Goal: Task Accomplishment & Management: Use online tool/utility

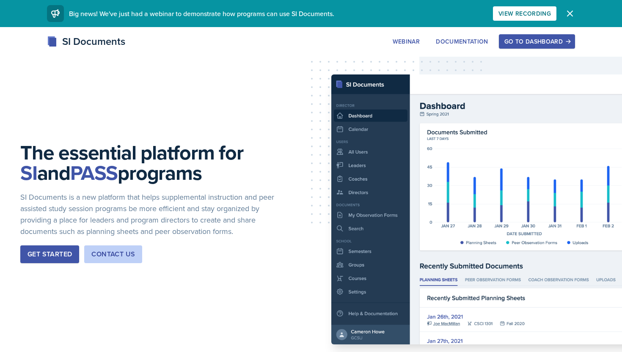
click at [539, 40] on div "Go to Dashboard" at bounding box center [537, 41] width 65 height 7
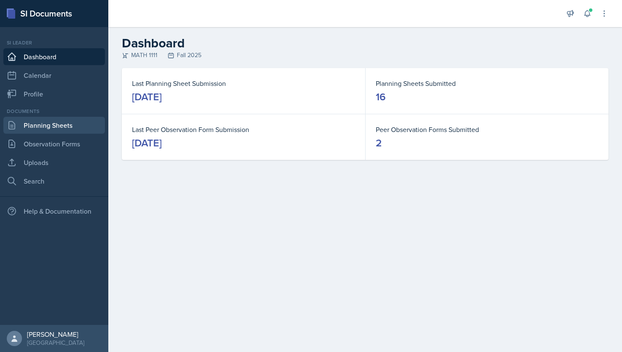
click at [28, 127] on link "Planning Sheets" at bounding box center [54, 125] width 102 height 17
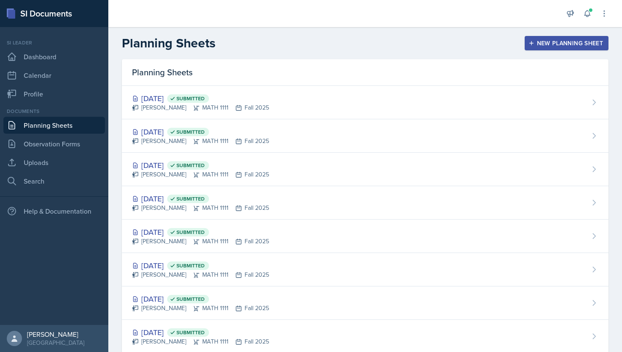
click at [530, 41] on icon "button" at bounding box center [532, 43] width 6 height 6
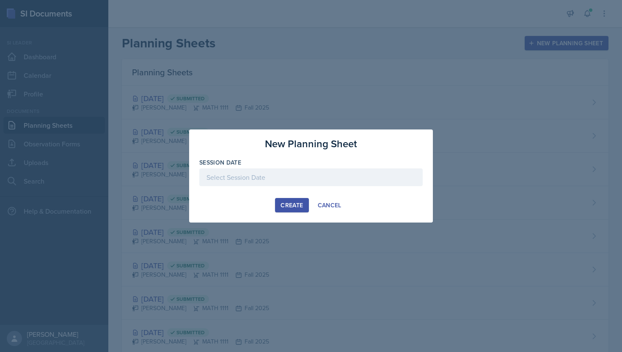
click at [260, 171] on div at bounding box center [310, 177] width 223 height 18
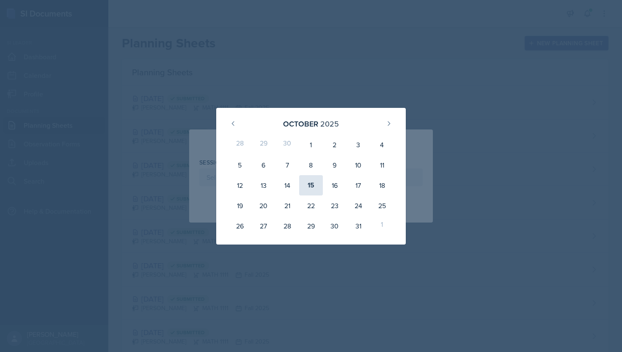
click at [310, 185] on div "15" at bounding box center [311, 185] width 24 height 20
type input "[DATE]"
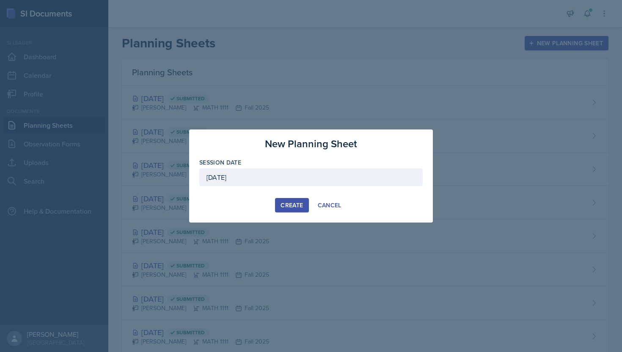
click at [287, 202] on div "Create" at bounding box center [292, 205] width 22 height 7
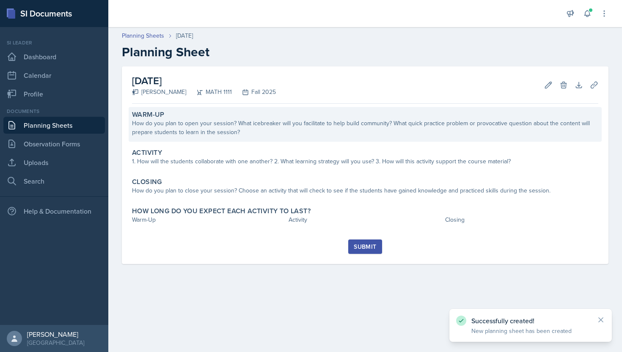
click at [295, 127] on div "How do you plan to open your session? What icebreaker will you facilitate to he…" at bounding box center [365, 128] width 466 height 18
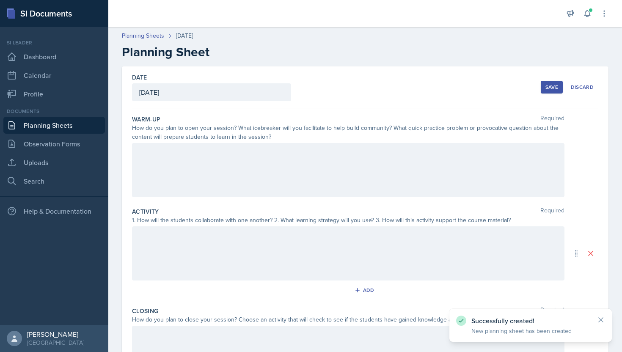
click at [272, 210] on div "Activity Required" at bounding box center [365, 211] width 466 height 8
click at [251, 170] on div at bounding box center [348, 170] width 433 height 54
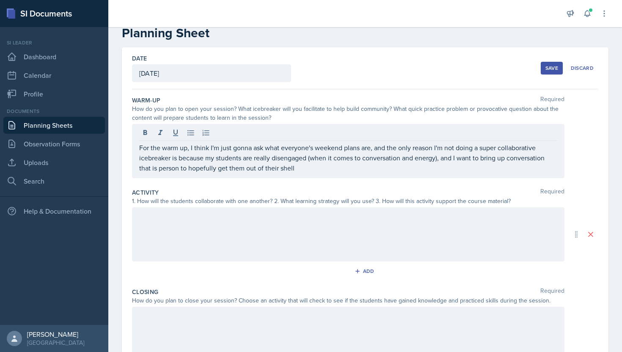
click at [269, 242] on div at bounding box center [348, 234] width 433 height 54
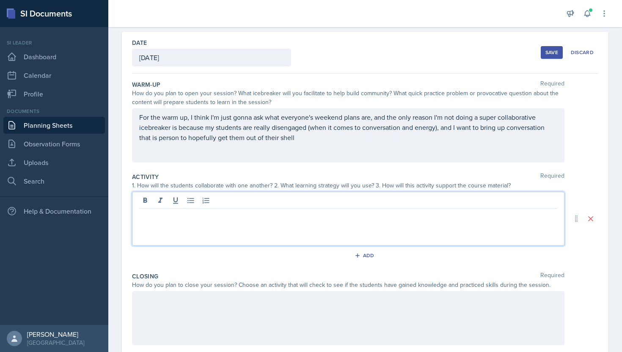
scroll to position [36, 0]
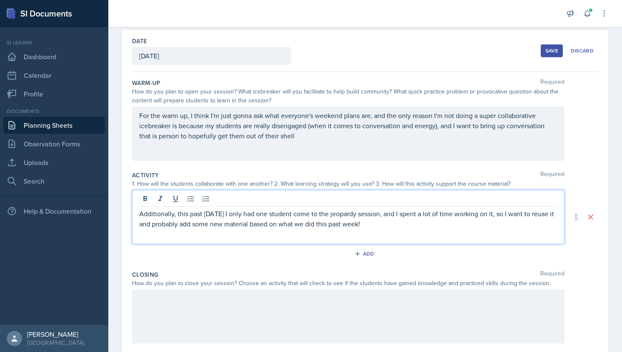
click at [289, 338] on div at bounding box center [348, 317] width 433 height 54
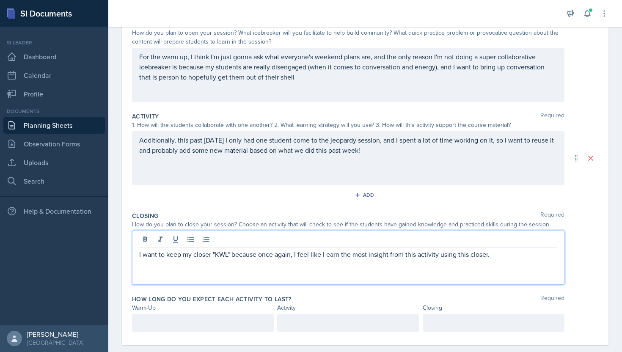
scroll to position [110, 0]
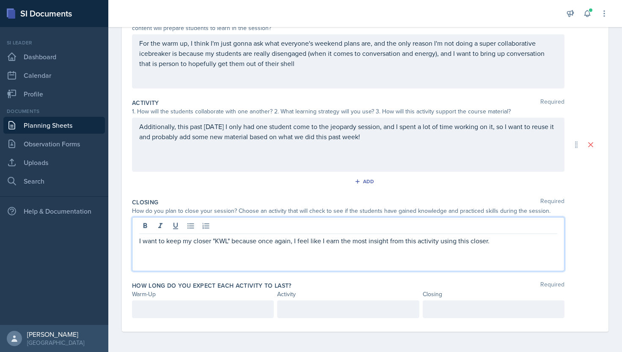
click at [195, 315] on p at bounding box center [202, 309] width 127 height 10
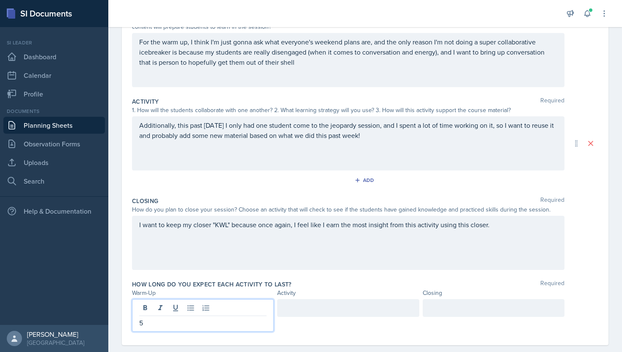
click at [297, 311] on div at bounding box center [348, 308] width 142 height 18
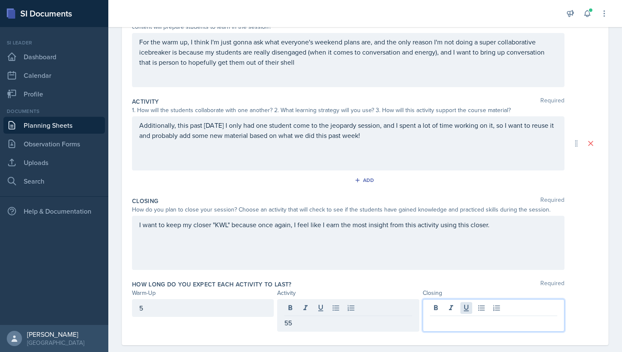
click at [463, 306] on div at bounding box center [494, 315] width 142 height 33
click at [320, 309] on div "55" at bounding box center [348, 308] width 142 height 18
click at [442, 304] on div at bounding box center [494, 315] width 142 height 33
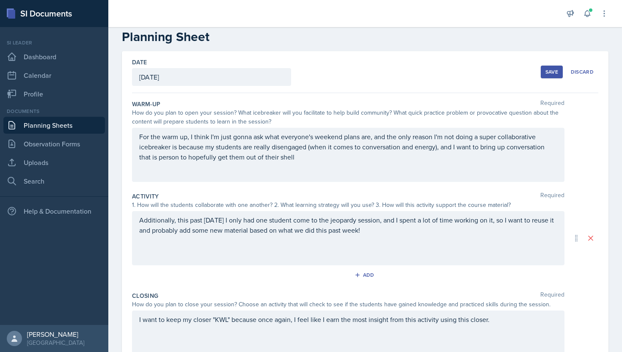
scroll to position [0, 0]
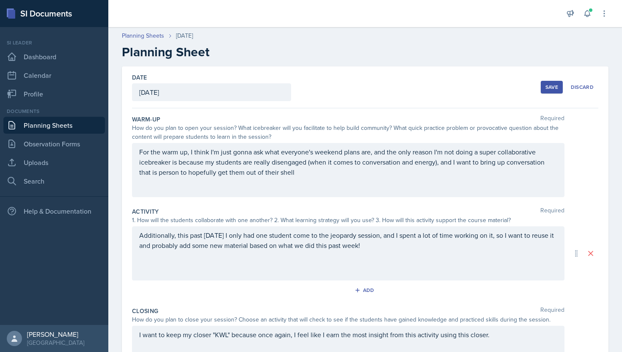
click at [551, 83] on button "Save" at bounding box center [552, 87] width 22 height 13
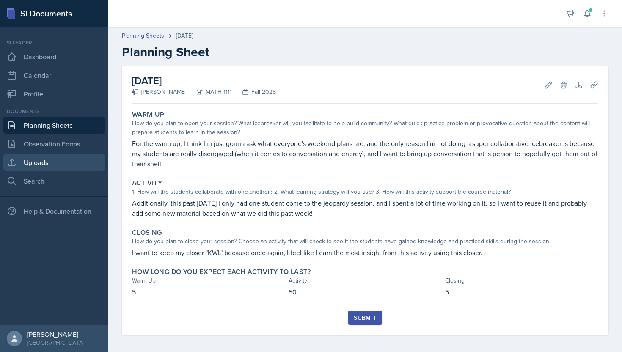
click at [37, 164] on link "Uploads" at bounding box center [54, 162] width 102 height 17
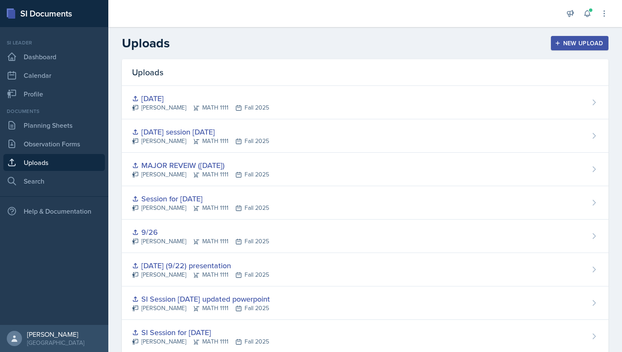
click at [566, 49] on button "New Upload" at bounding box center [580, 43] width 58 height 14
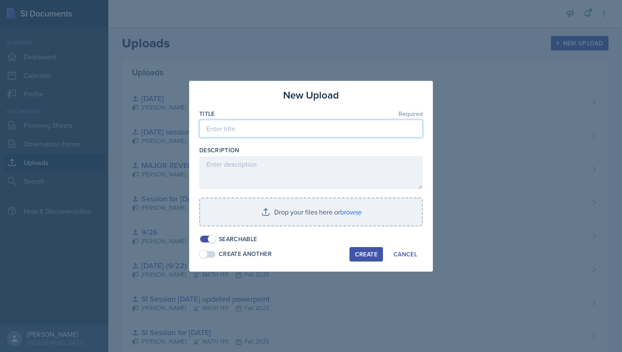
click at [309, 127] on input at bounding box center [310, 129] width 223 height 18
type input "O"
type input "[DATE] Session"
click at [338, 190] on div "Title Required [DATE] Session Description Drop your files here or browse Search…" at bounding box center [310, 177] width 223 height 134
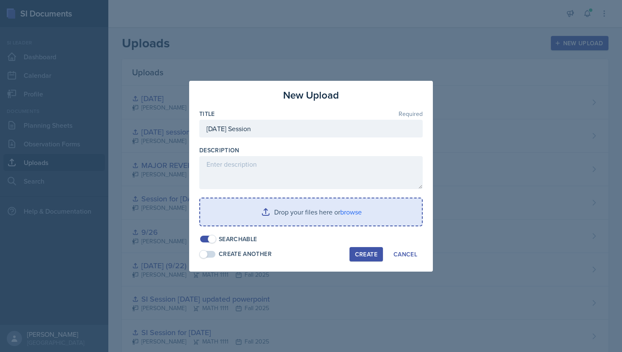
click at [317, 215] on input "file" at bounding box center [311, 212] width 222 height 27
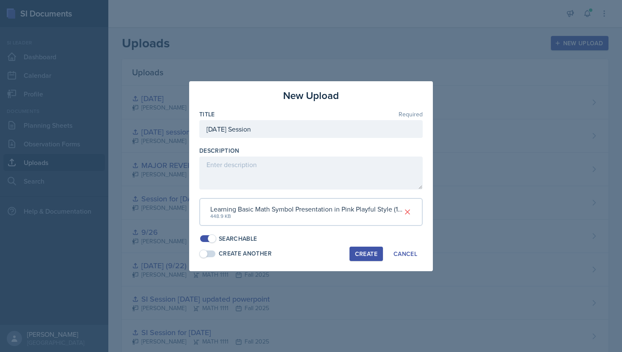
click at [367, 254] on div "Create" at bounding box center [366, 254] width 22 height 7
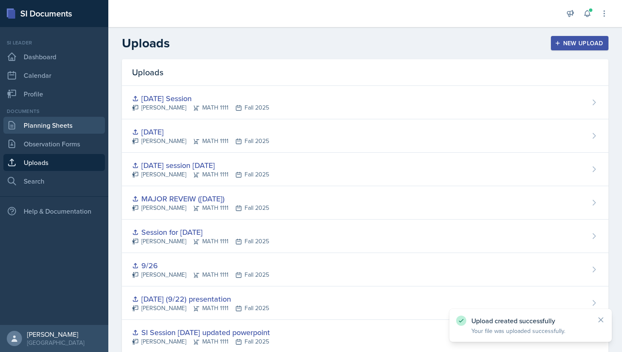
click at [29, 124] on link "Planning Sheets" at bounding box center [54, 125] width 102 height 17
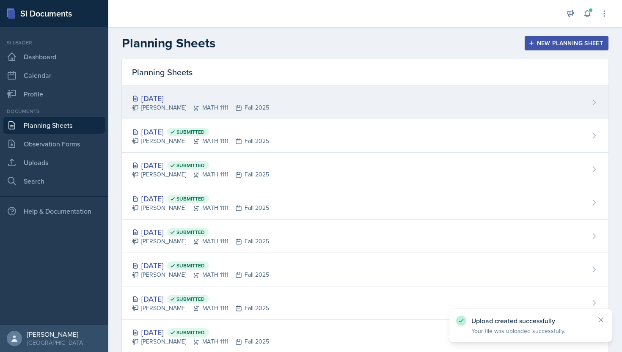
click at [392, 101] on div "[DATE] [PERSON_NAME] MATH 1111 Fall 2025" at bounding box center [365, 102] width 487 height 33
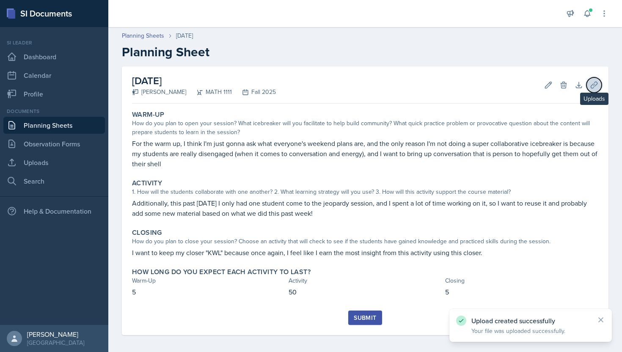
click at [599, 83] on button "Uploads" at bounding box center [594, 84] width 15 height 15
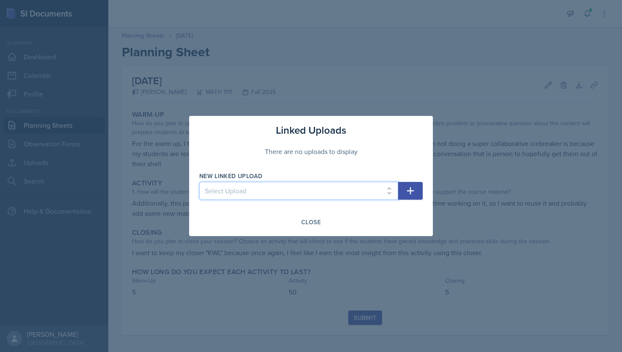
click at [365, 194] on select "Select Upload SI Mock Session PowerPoint [DATE] ([DATE]) POWERPOINT Jeapordy fo…" at bounding box center [298, 191] width 199 height 18
select select "2cc0259e-e700-43ac-b239-1b2500cf5360"
click at [199, 182] on select "Select Upload SI Mock Session PowerPoint [DATE] ([DATE]) POWERPOINT Jeapordy fo…" at bounding box center [298, 191] width 199 height 18
click at [415, 180] on div "New Linked Upload Select Upload SI Mock Session PowerPoint [DATE] ([DATE]) POWE…" at bounding box center [310, 190] width 223 height 36
click at [413, 185] on button "button" at bounding box center [410, 191] width 25 height 18
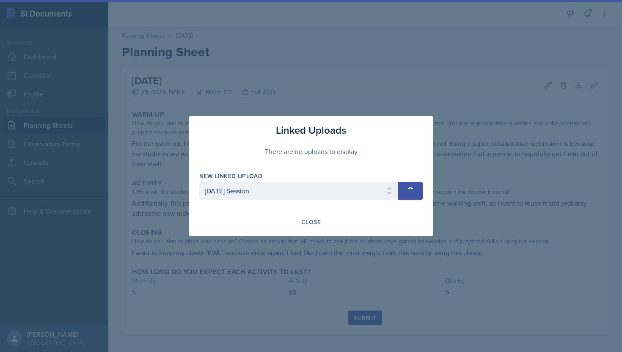
select select
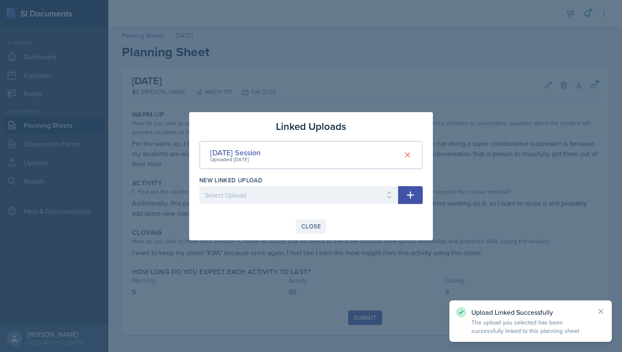
click at [316, 226] on div "Close" at bounding box center [310, 226] width 19 height 7
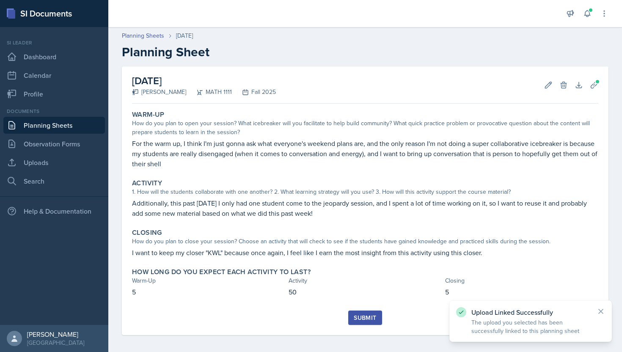
click at [359, 313] on button "Submit" at bounding box center [364, 318] width 33 height 14
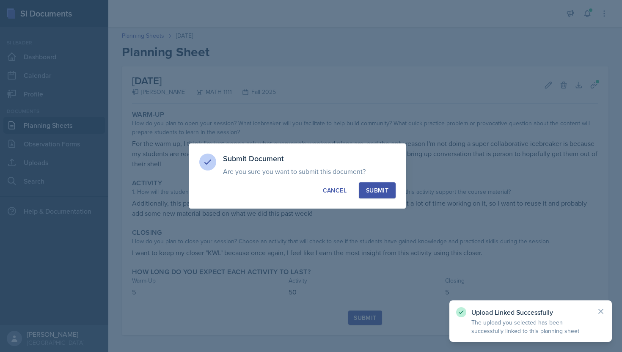
click at [382, 190] on div "Submit" at bounding box center [377, 190] width 22 height 8
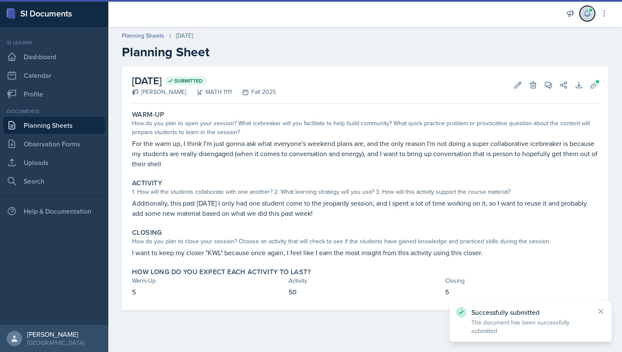
click at [588, 14] on icon at bounding box center [587, 13] width 8 height 8
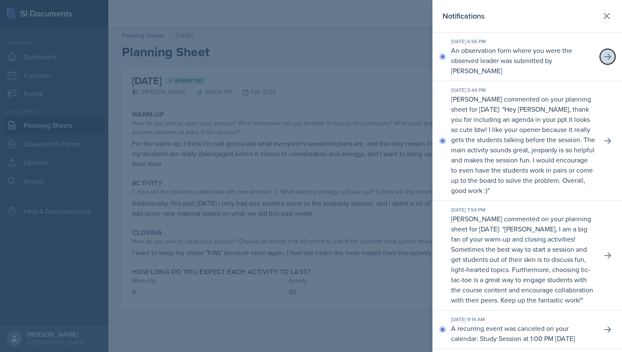
click at [608, 58] on icon at bounding box center [608, 56] width 8 height 8
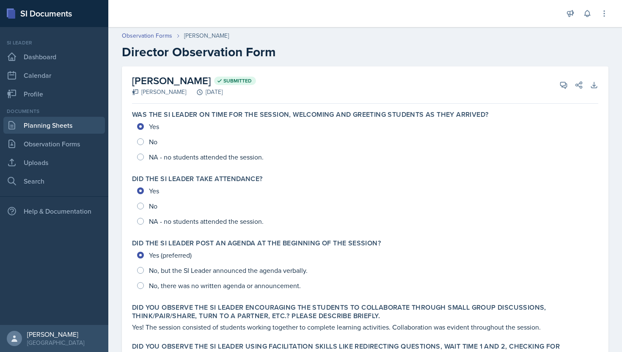
click at [49, 127] on link "Planning Sheets" at bounding box center [54, 125] width 102 height 17
